Goal: Navigation & Orientation: Find specific page/section

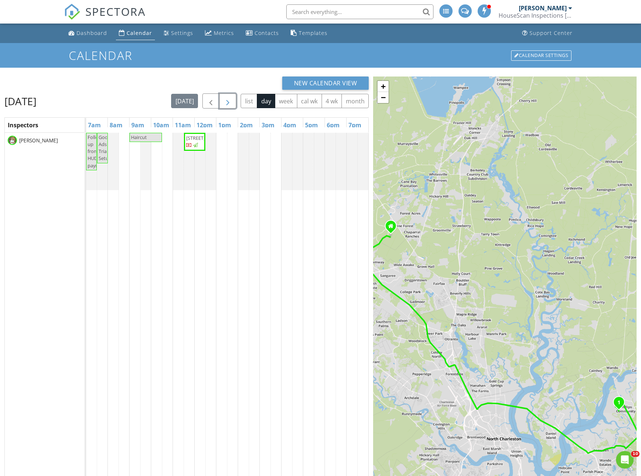
click at [231, 103] on span "button" at bounding box center [227, 101] width 9 height 9
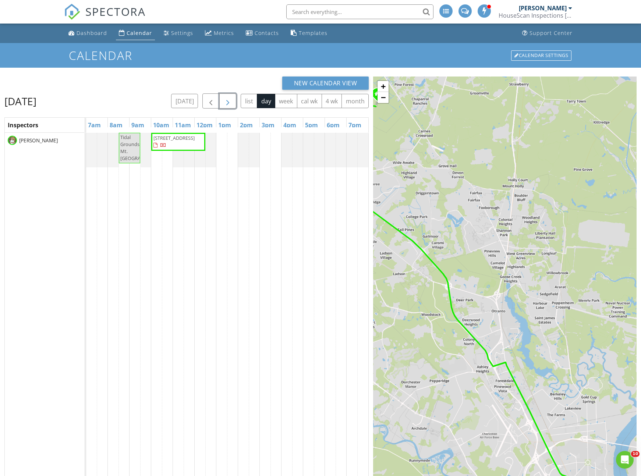
click at [231, 103] on span "button" at bounding box center [227, 101] width 9 height 9
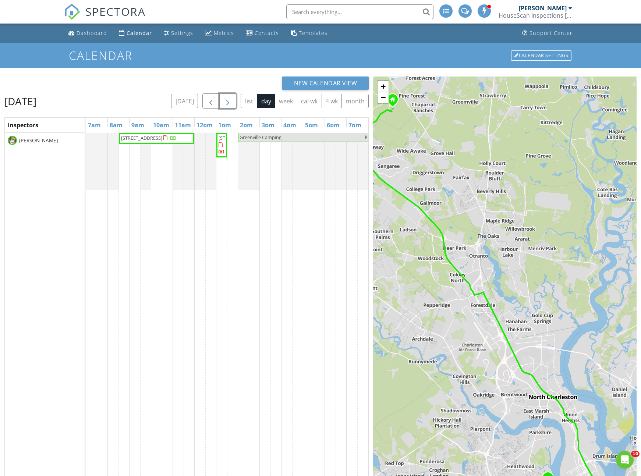
click at [229, 103] on span "button" at bounding box center [227, 101] width 9 height 9
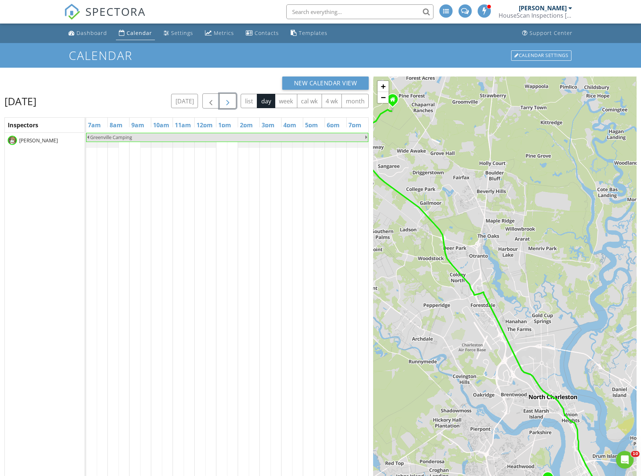
click at [229, 103] on span "button" at bounding box center [227, 101] width 9 height 9
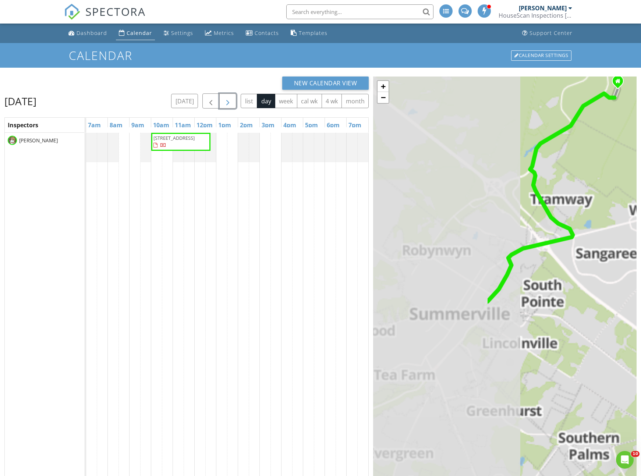
click at [229, 103] on span "button" at bounding box center [227, 101] width 9 height 9
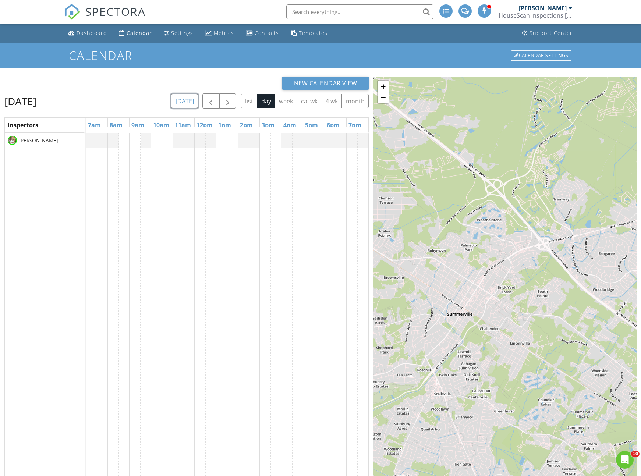
click at [191, 103] on button "[DATE]" at bounding box center [184, 101] width 27 height 14
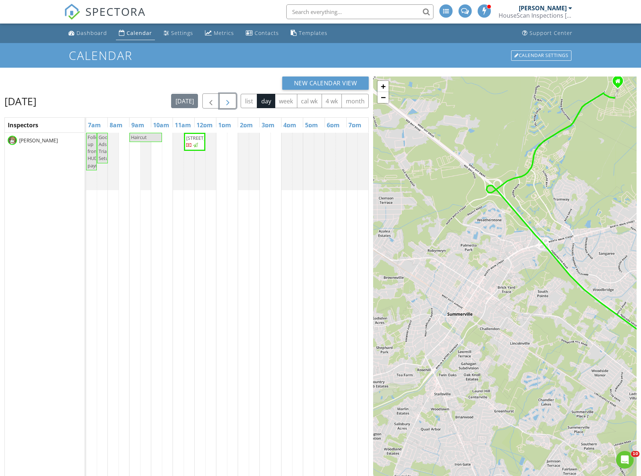
click at [230, 104] on span "button" at bounding box center [227, 101] width 9 height 9
